Goal: Information Seeking & Learning: Find specific fact

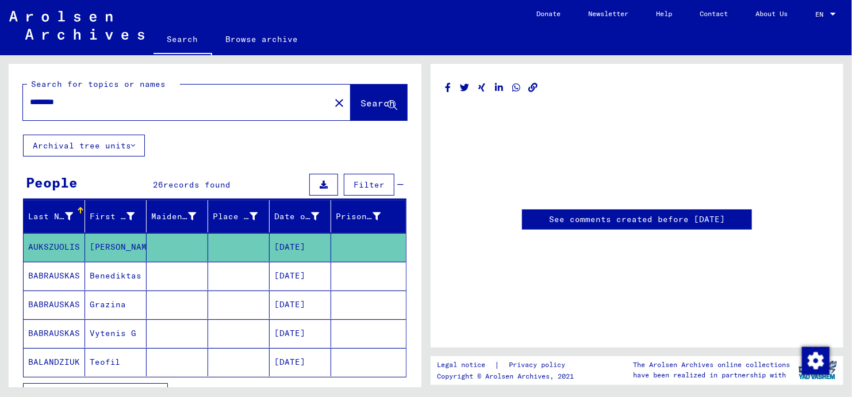
click at [360, 106] on span "Search" at bounding box center [377, 102] width 34 height 11
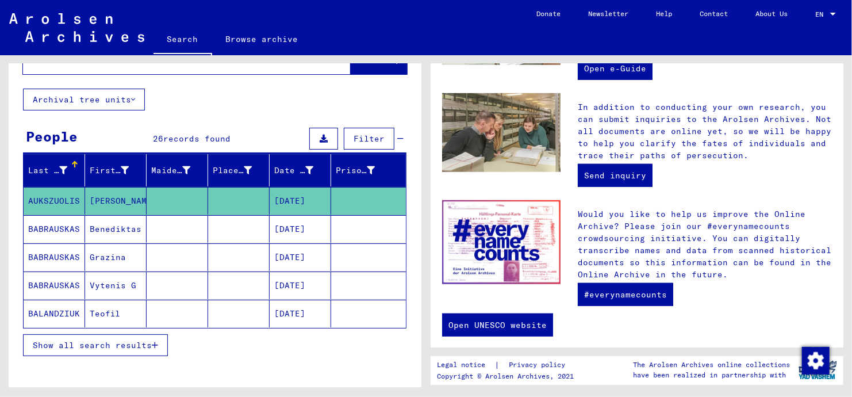
scroll to position [106, 0]
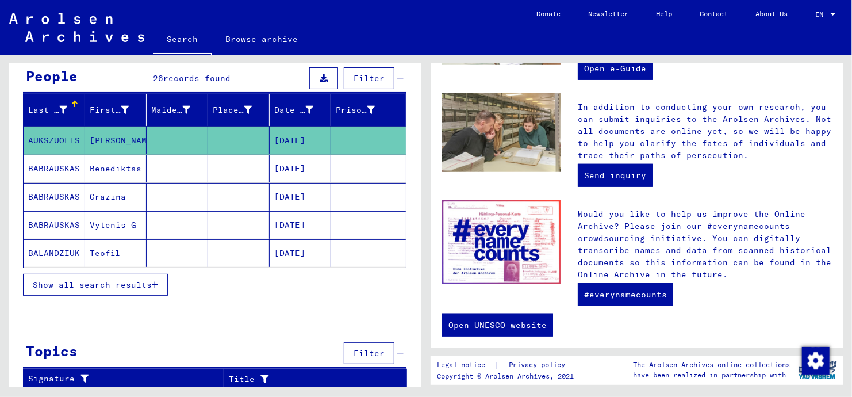
click at [79, 283] on span "Show all search results" at bounding box center [92, 284] width 119 height 10
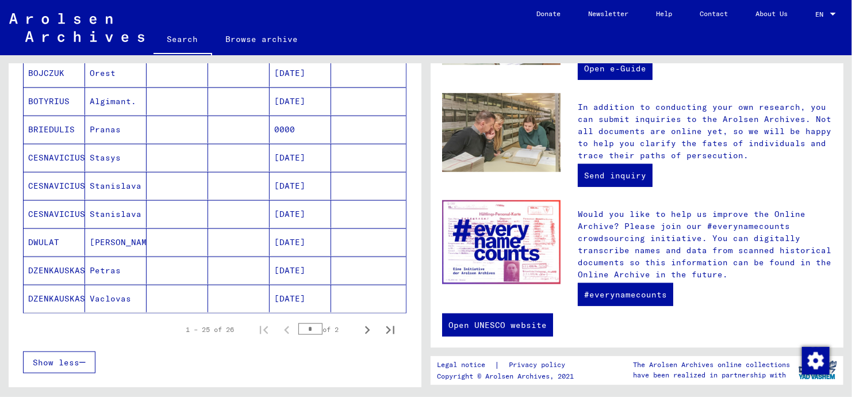
scroll to position [624, 0]
click at [53, 153] on mat-cell "CESNAVICIUS" at bounding box center [54, 158] width 61 height 28
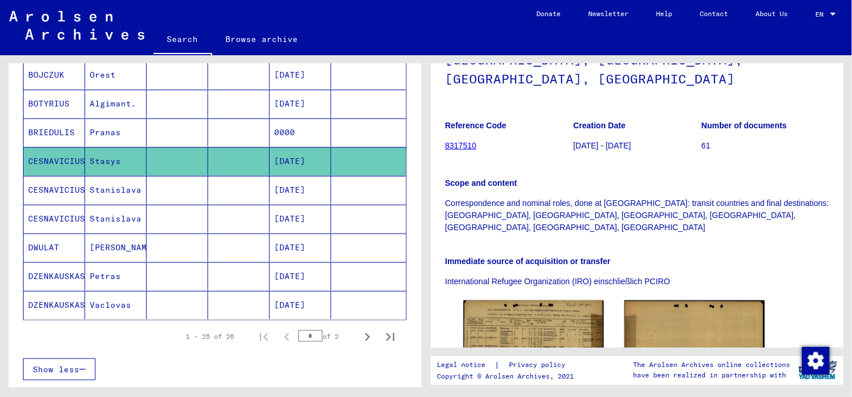
scroll to position [230, 0]
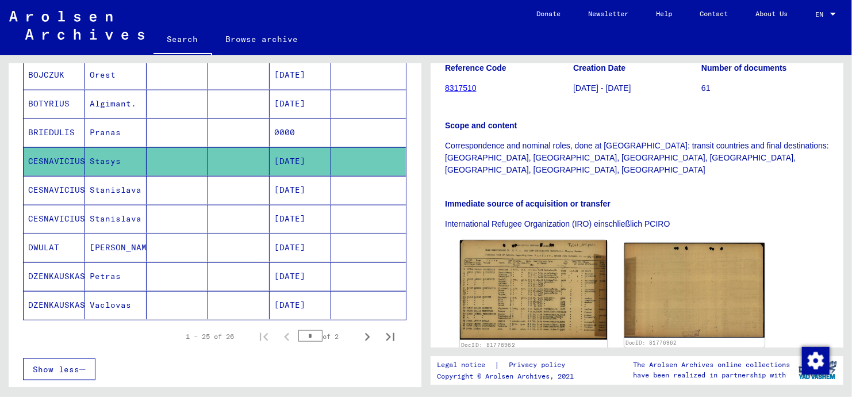
click at [528, 245] on img at bounding box center [533, 289] width 147 height 99
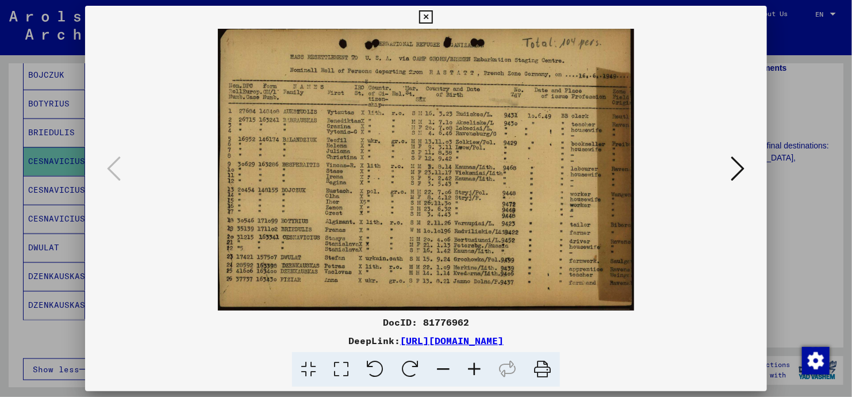
click at [528, 245] on img at bounding box center [425, 170] width 603 height 282
click at [474, 372] on icon at bounding box center [474, 369] width 31 height 35
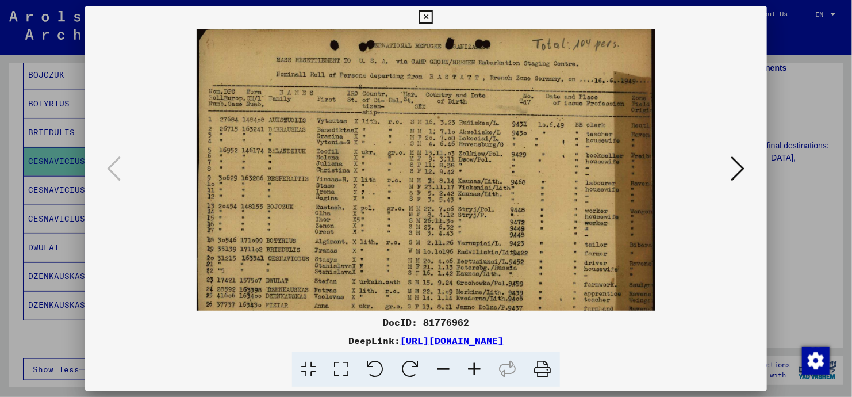
click at [474, 372] on icon at bounding box center [474, 369] width 31 height 35
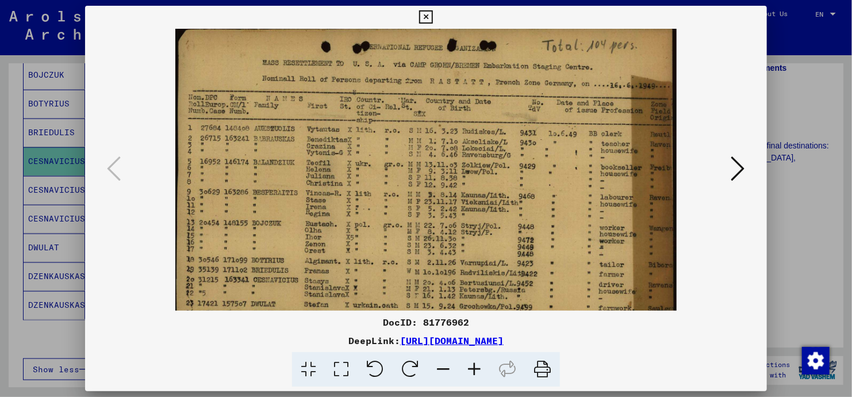
click at [474, 372] on icon at bounding box center [474, 369] width 31 height 35
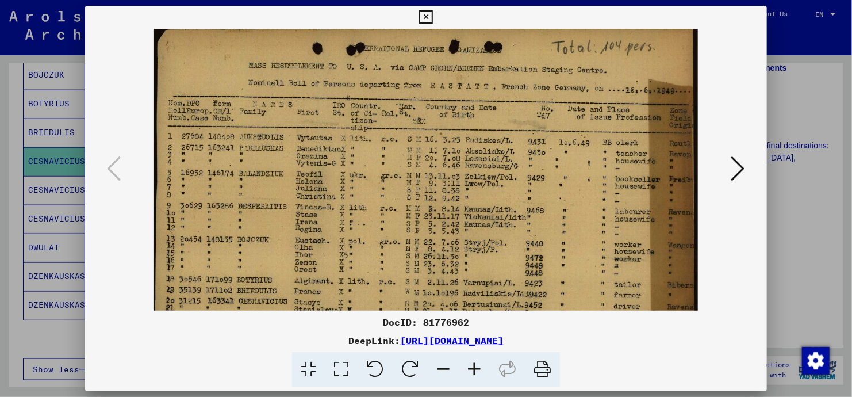
click at [474, 372] on icon at bounding box center [474, 369] width 31 height 35
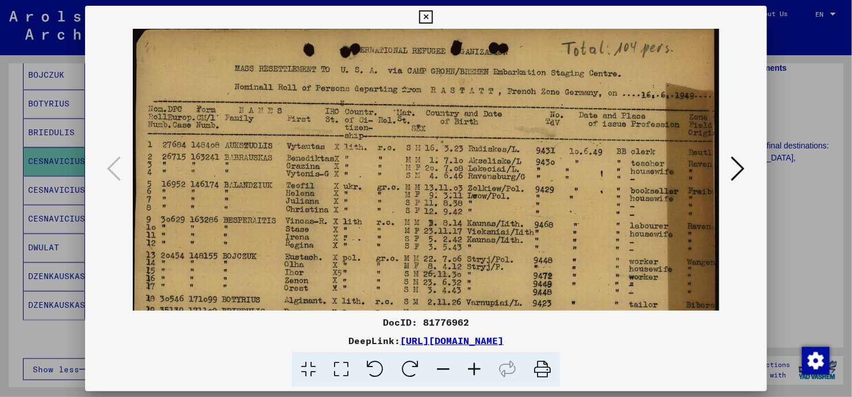
click at [474, 372] on icon at bounding box center [474, 369] width 31 height 35
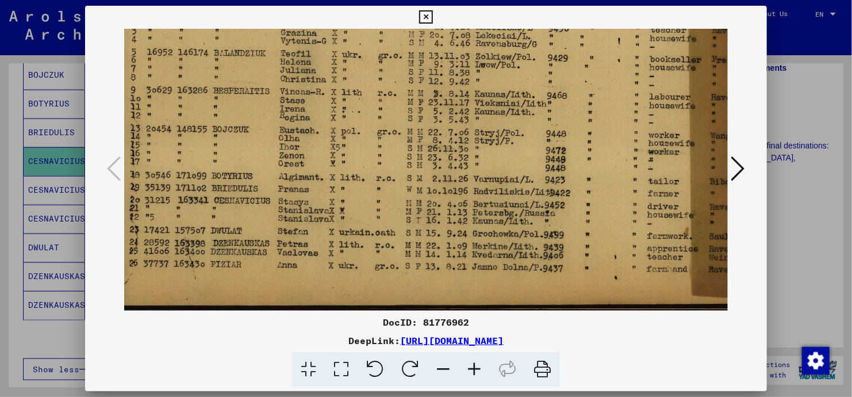
scroll to position [143, 7]
drag, startPoint x: 395, startPoint y: 253, endPoint x: 391, endPoint y: 98, distance: 155.8
click at [391, 98] on img at bounding box center [431, 98] width 629 height 425
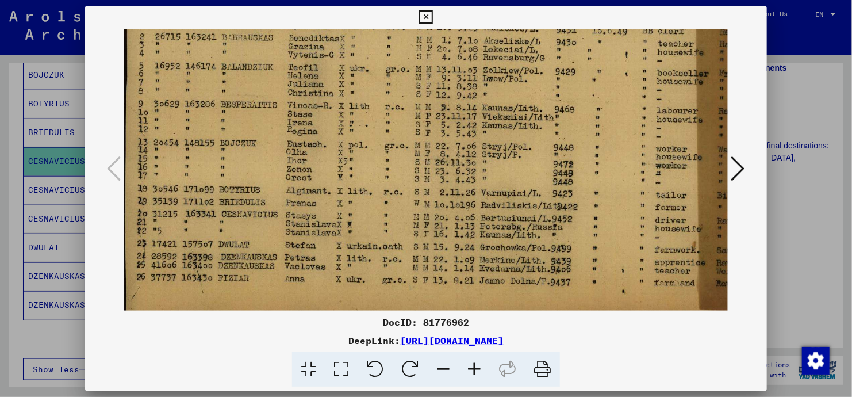
scroll to position [129, 1]
drag, startPoint x: 499, startPoint y: 225, endPoint x: 483, endPoint y: 243, distance: 24.0
click at [483, 243] on img at bounding box center [438, 112] width 629 height 425
click at [733, 170] on icon at bounding box center [738, 169] width 14 height 28
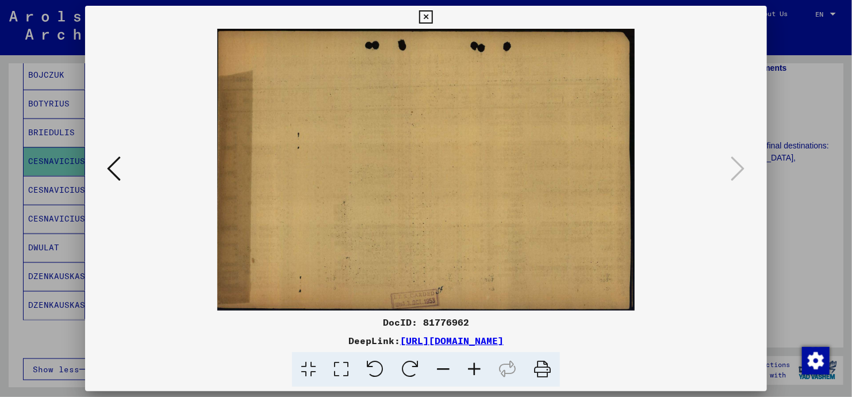
click at [423, 13] on icon at bounding box center [425, 17] width 13 height 14
